Goal: Navigation & Orientation: Find specific page/section

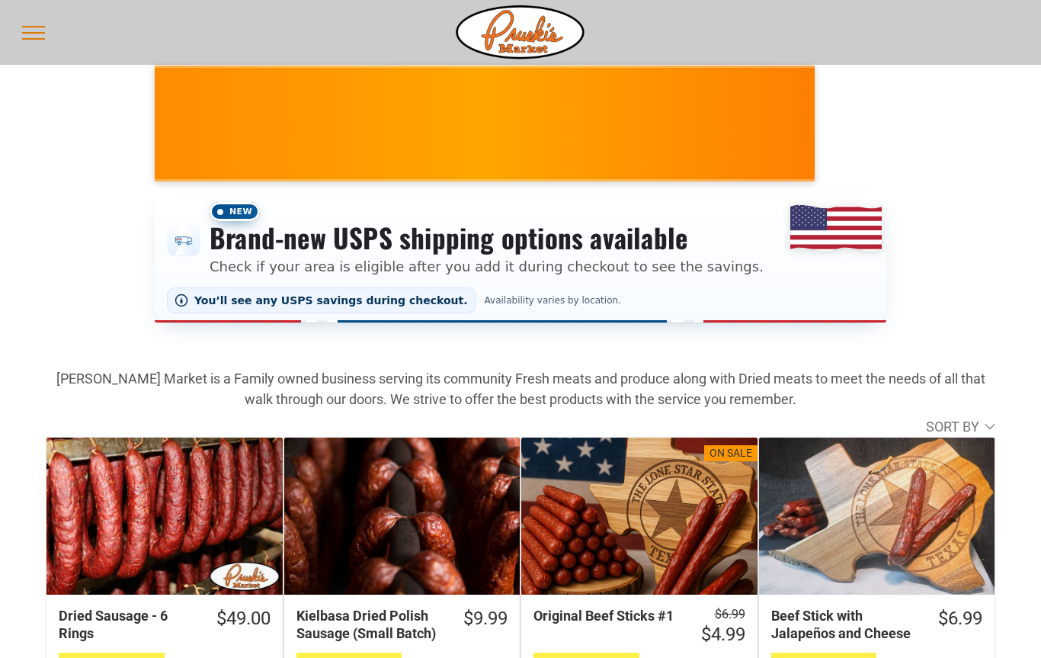
click at [26, 38] on span "menu" at bounding box center [33, 39] width 23 height 2
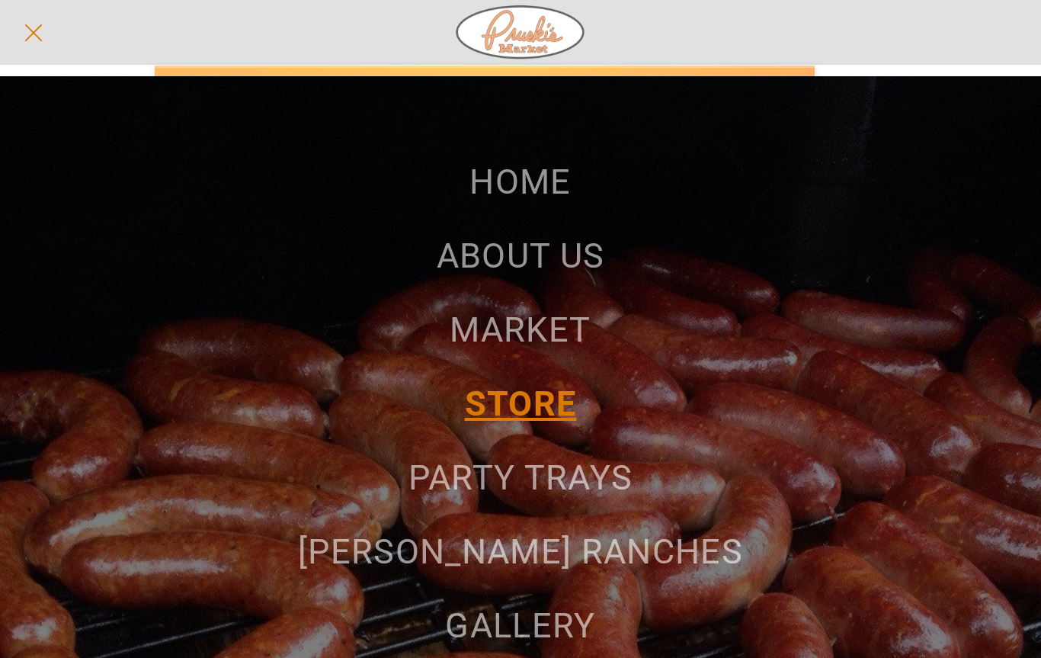
click at [537, 408] on span "STORE" at bounding box center [521, 403] width 112 height 40
